Goal: Information Seeking & Learning: Learn about a topic

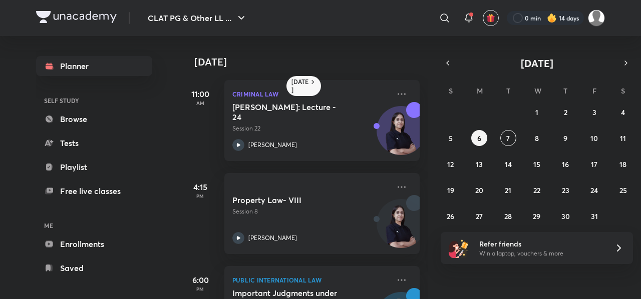
scroll to position [16, 0]
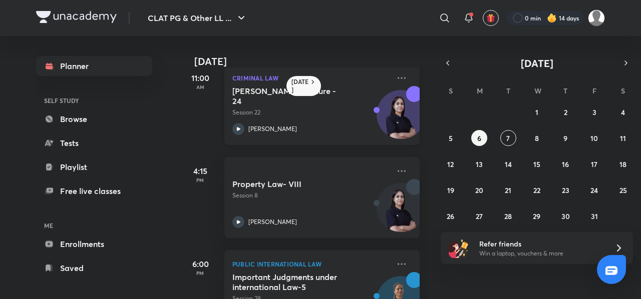
click at [368, 110] on div "Criminal Law Bhartiya Nyaya Sanhita: Lecture - 24 Session 22 Manjari Singh" at bounding box center [321, 104] width 195 height 81
click at [318, 139] on div "Criminal Law Bhartiya Nyaya Sanhita: Lecture - 24 Session 22 Manjari Singh" at bounding box center [321, 104] width 195 height 81
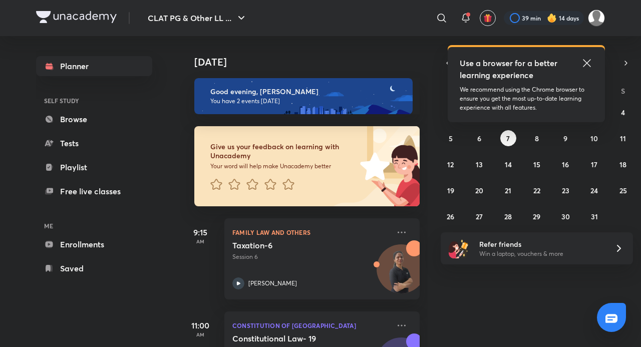
click at [591, 58] on icon at bounding box center [587, 63] width 12 height 12
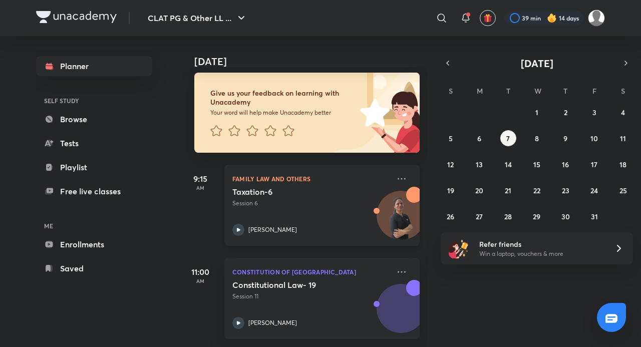
scroll to position [61, 0]
click at [487, 135] on div "28 29 30 1 2 3 4 5 6 7 8 9 10 11 12 13 14 15 16 17 18 19 20 21 22 23 24 25 26 2…" at bounding box center [537, 164] width 192 height 120
click at [486, 135] on button "6" at bounding box center [479, 138] width 16 height 16
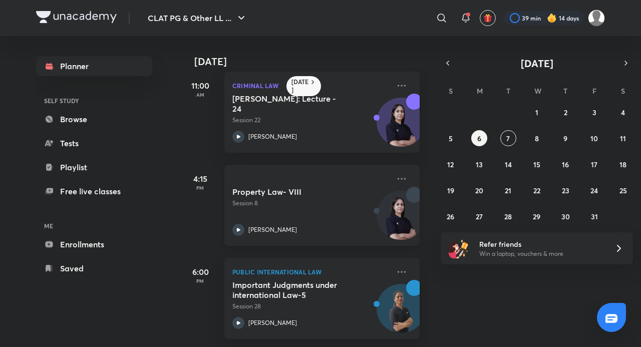
scroll to position [16, 0]
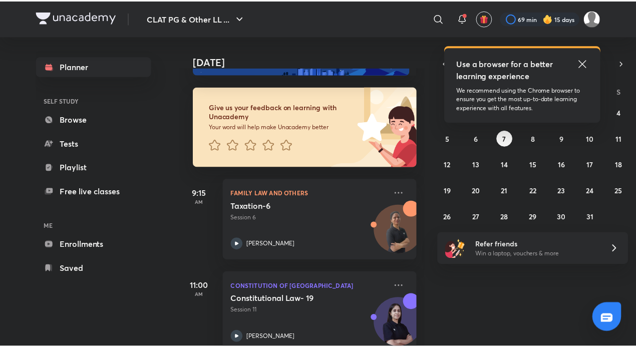
scroll to position [61, 0]
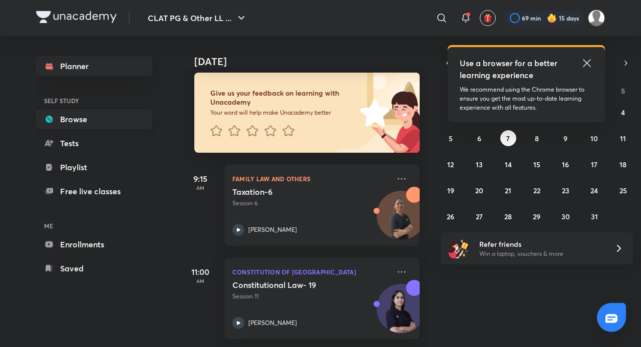
click at [84, 112] on link "Browse" at bounding box center [94, 119] width 116 height 20
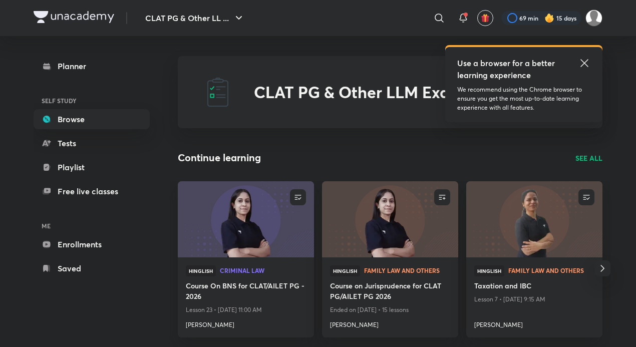
click at [84, 112] on link "Browse" at bounding box center [92, 119] width 116 height 20
